Goal: Task Accomplishment & Management: Use online tool/utility

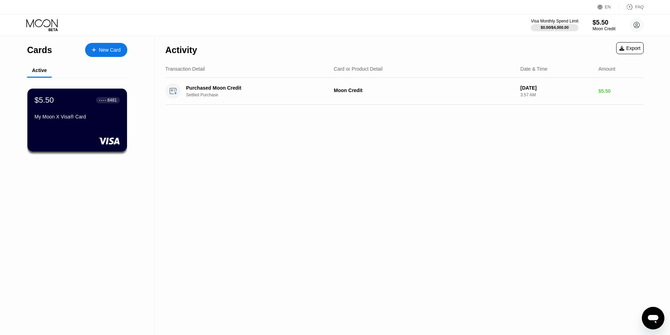
click at [37, 51] on div "Cards" at bounding box center [39, 50] width 25 height 10
click at [49, 104] on div "$5.50" at bounding box center [44, 99] width 20 height 9
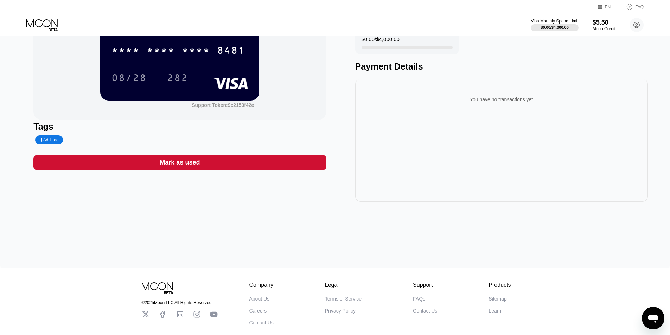
scroll to position [35, 0]
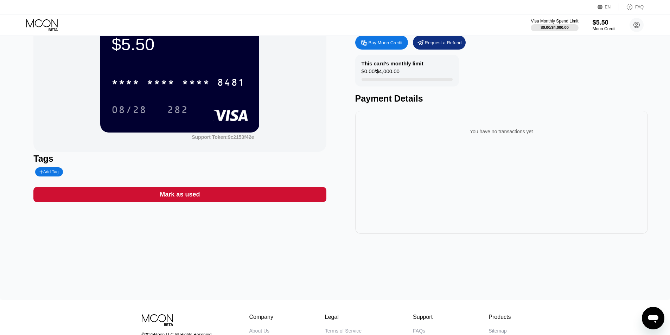
click at [646, 311] on div "Open messaging window" at bounding box center [652, 318] width 21 height 21
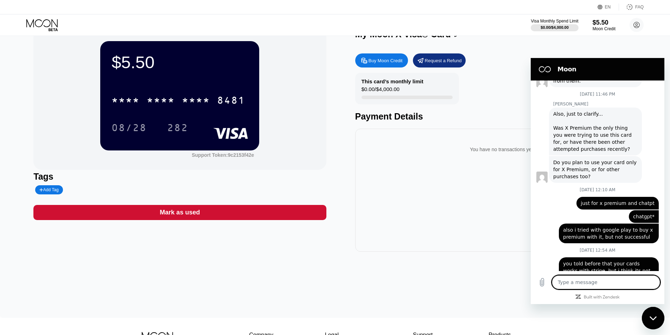
scroll to position [0, 0]
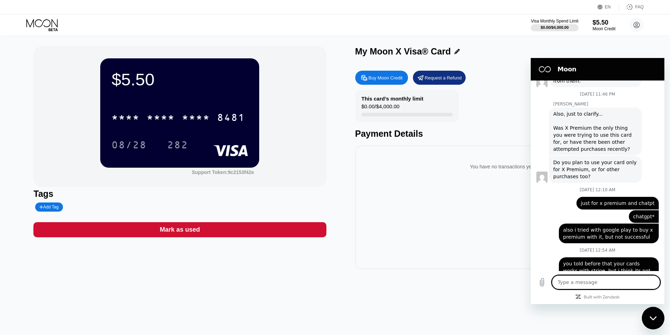
click at [334, 255] on div "$5.50 * * * * * * * * * * * * 8481 08/28 282 Support Token: 9c2153f42e Tags Add…" at bounding box center [334, 157] width 603 height 223
click at [280, 279] on div "$5.50 * * * * * * * * * * * * 8481 08/28 282 Support Token: 9c2153f42e Tags Add…" at bounding box center [335, 185] width 670 height 299
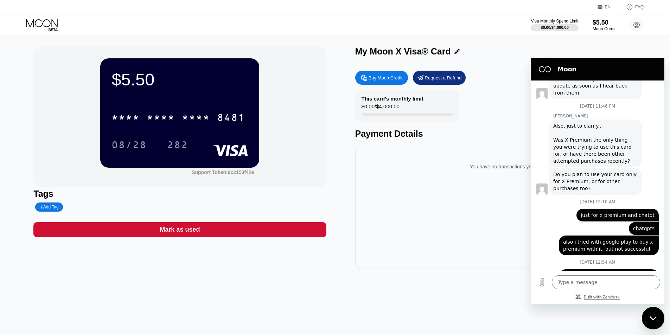
scroll to position [647, 0]
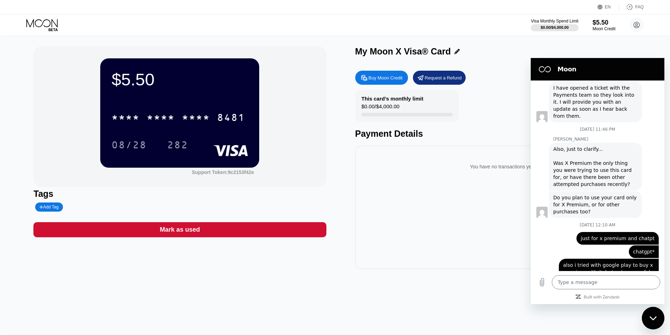
click at [654, 312] on div "Close messaging window" at bounding box center [652, 318] width 21 height 21
type textarea "x"
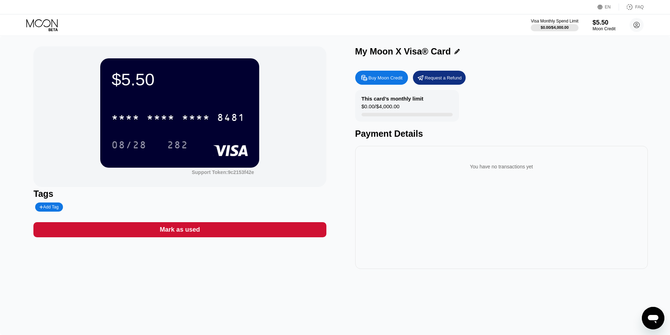
click at [427, 77] on div "Request a Refund" at bounding box center [443, 78] width 37 height 6
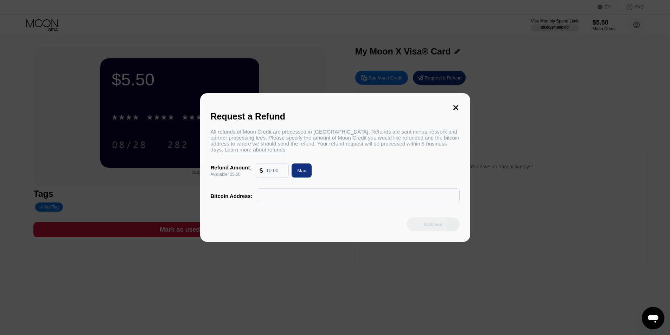
click at [272, 174] on input "text" at bounding box center [275, 170] width 19 height 14
click at [308, 169] on div "Max" at bounding box center [301, 170] width 20 height 14
type input "5.50"
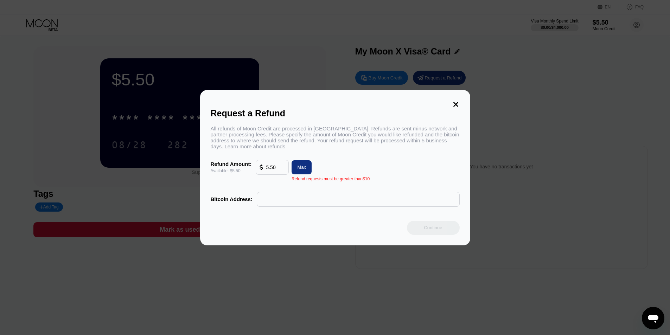
click at [332, 168] on div "Refund Amount: Available: $5.50 5.50 Max" at bounding box center [335, 167] width 249 height 15
click at [462, 106] on div "Request a Refund All refunds of Moon Credit are processed in [GEOGRAPHIC_DATA].…" at bounding box center [335, 167] width 270 height 155
click at [458, 108] on div "Request a Refund" at bounding box center [335, 113] width 249 height 10
click at [458, 103] on icon at bounding box center [456, 105] width 8 height 8
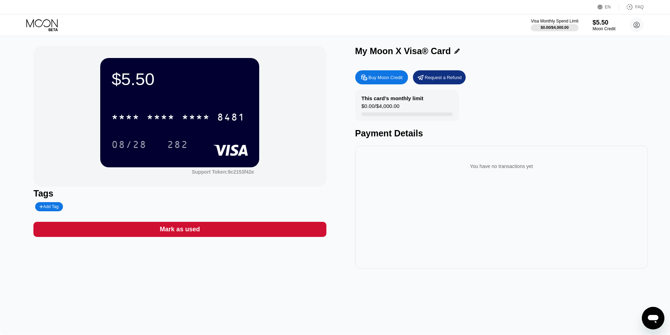
scroll to position [0, 0]
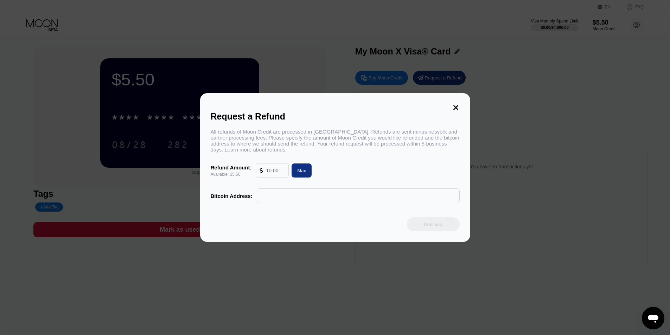
click at [447, 104] on div "Request a Refund All refunds of Moon Credit are processed in [GEOGRAPHIC_DATA].…" at bounding box center [335, 167] width 270 height 149
click at [452, 104] on icon at bounding box center [456, 108] width 8 height 8
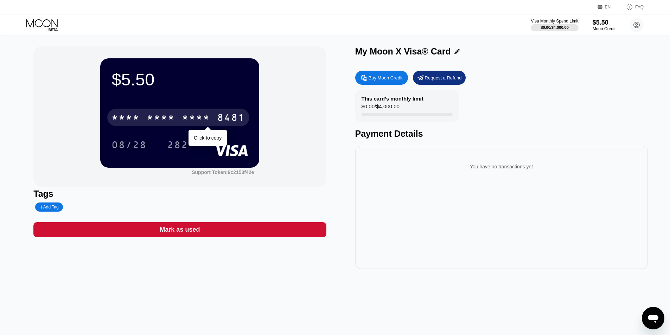
click at [206, 117] on div "* * * *" at bounding box center [196, 118] width 28 height 11
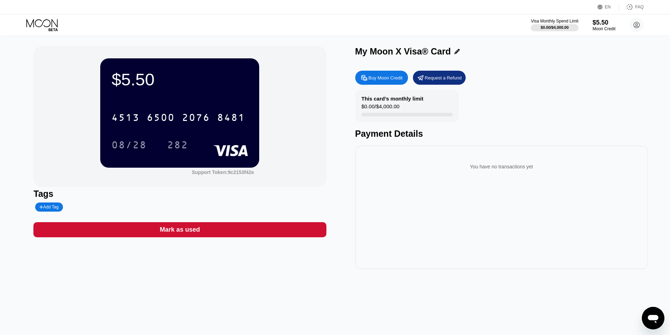
click at [189, 122] on div "2076" at bounding box center [196, 118] width 28 height 11
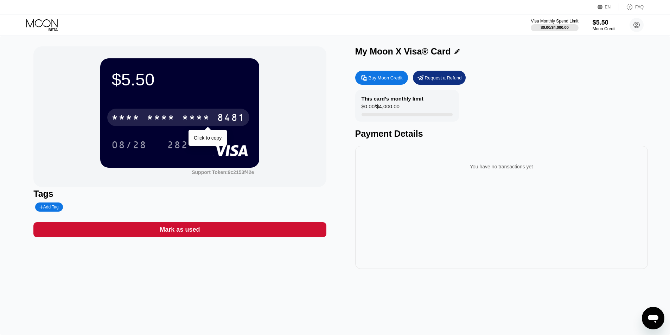
click at [152, 120] on div "* * * *" at bounding box center [161, 118] width 28 height 11
